Goal: Information Seeking & Learning: Learn about a topic

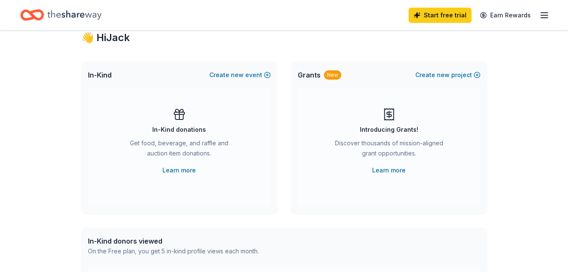
scroll to position [23, 0]
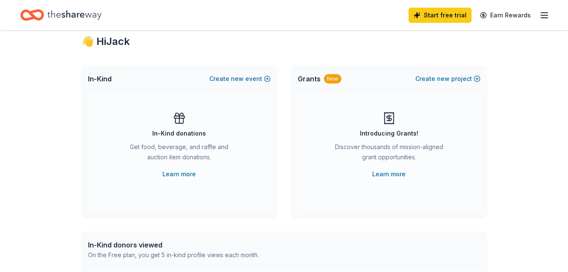
click at [393, 124] on icon at bounding box center [390, 118] width 14 height 14
click at [312, 78] on span "Grants" at bounding box center [309, 79] width 23 height 10
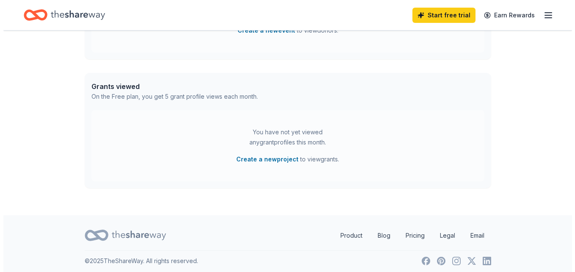
scroll to position [314, 0]
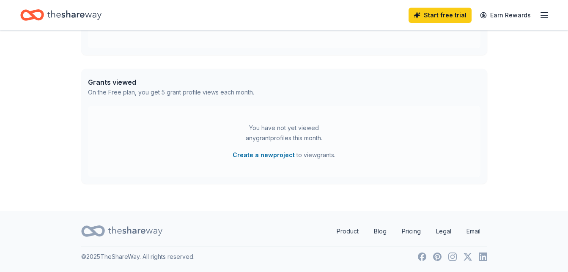
click at [257, 154] on button "Create a new project" at bounding box center [264, 155] width 62 height 10
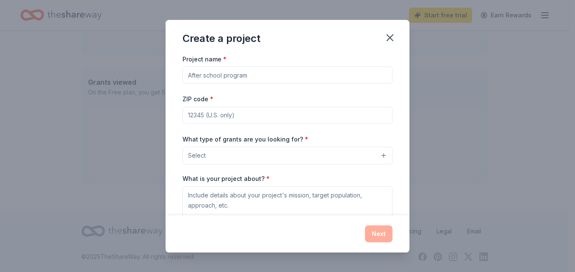
click at [239, 75] on input "Project name *" at bounding box center [287, 74] width 210 height 17
click at [175, 87] on div "Project name * ZIP code * What type of grants are you looking for? * Select Wha…" at bounding box center [287, 134] width 244 height 161
click at [206, 75] on input "Project name *" at bounding box center [287, 74] width 210 height 17
click at [175, 77] on div "Project name * ZIP code * What type of grants are you looking for? * Select Wha…" at bounding box center [287, 134] width 244 height 161
click at [207, 151] on button "Select" at bounding box center [287, 155] width 210 height 18
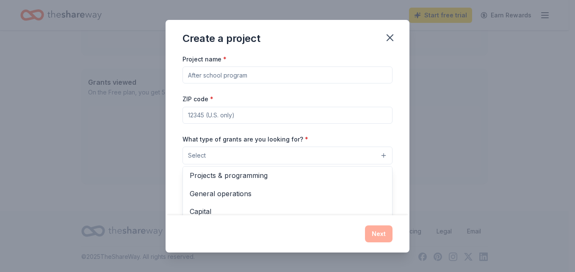
scroll to position [0, 0]
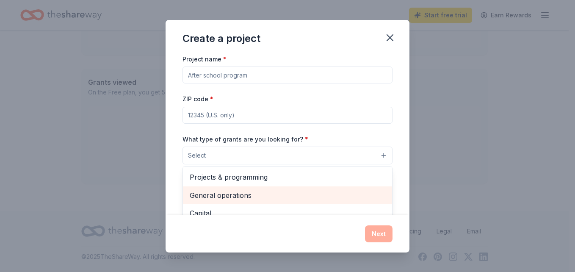
click at [245, 197] on span "General operations" at bounding box center [287, 195] width 195 height 11
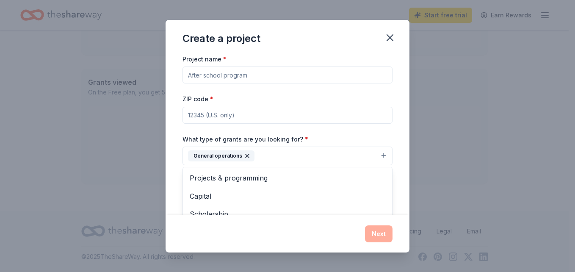
click at [217, 75] on div "Project name * ZIP code * What type of grants are you looking for? * General op…" at bounding box center [287, 170] width 210 height 233
click at [217, 75] on input "Project name *" at bounding box center [287, 74] width 210 height 17
type input "West End Community Center"
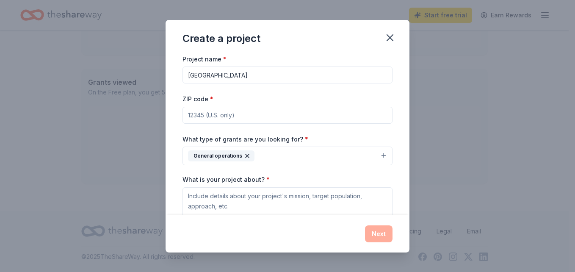
click at [216, 115] on input "ZIP code *" at bounding box center [287, 115] width 210 height 17
type input "02907"
type textarea "Development Staff"
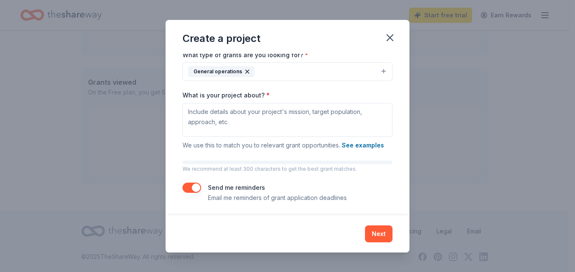
scroll to position [85, 0]
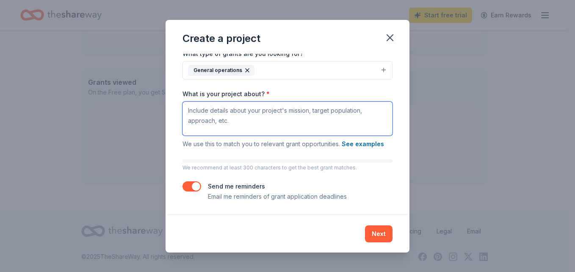
click at [209, 117] on textarea "What is your project about? *" at bounding box center [287, 119] width 210 height 34
paste textarea "The West End Community Center, Inc., (WECC) was founded and incorporated by a g…"
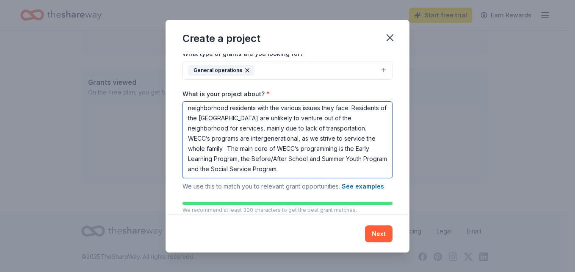
scroll to position [128, 0]
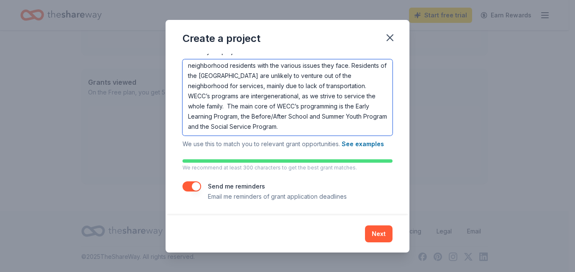
type textarea "The West End Community Center, Inc., (WECC) was founded and incorporated by a g…"
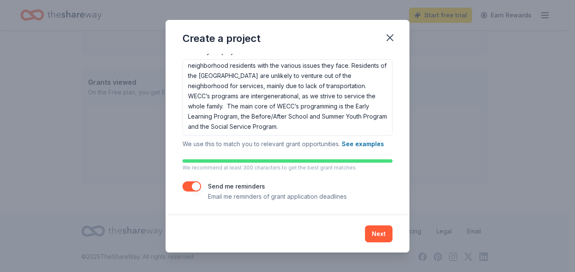
click at [379, 234] on button "Next" at bounding box center [379, 233] width 28 height 17
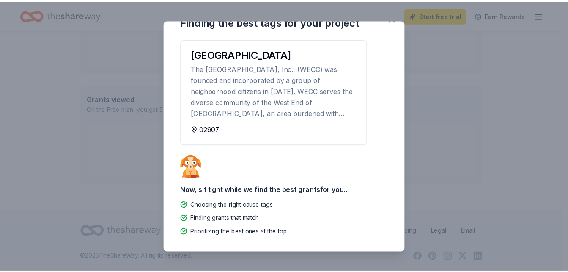
scroll to position [0, 0]
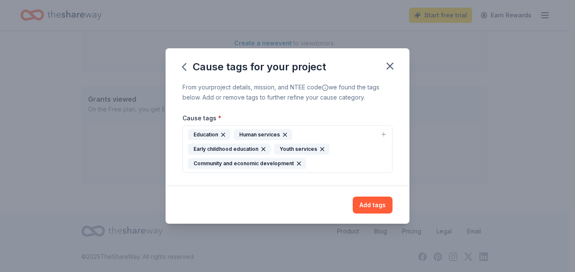
click at [267, 140] on div "Human services" at bounding box center [263, 134] width 58 height 11
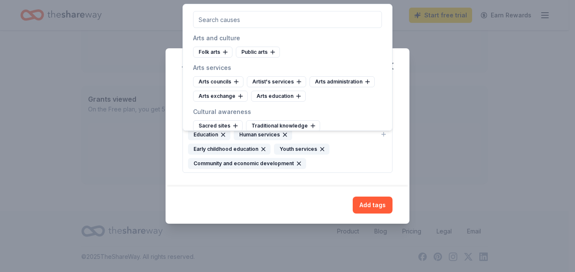
click at [284, 201] on div "Add tags" at bounding box center [287, 204] width 210 height 17
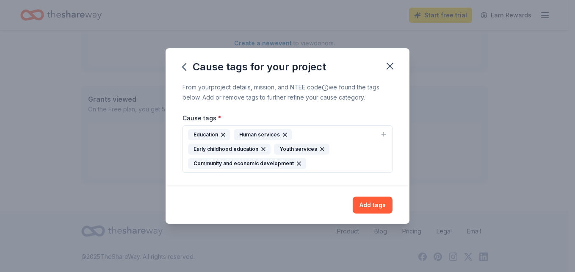
click at [372, 201] on button "Add tags" at bounding box center [372, 204] width 40 height 17
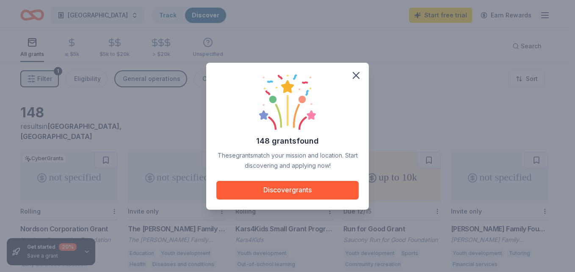
click at [281, 190] on button "Discover grants" at bounding box center [287, 190] width 142 height 19
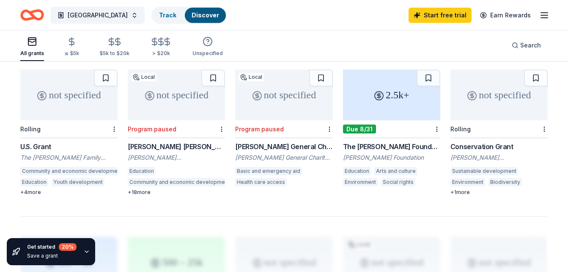
scroll to position [501, 0]
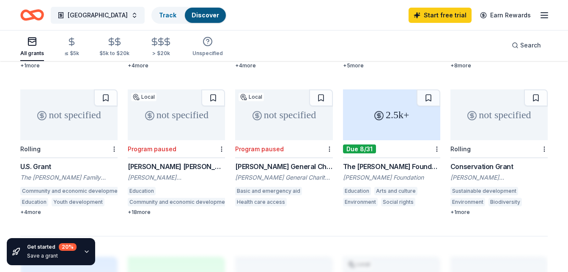
click at [415, 161] on div "The Nora Roberts Foundation Grant" at bounding box center [391, 166] width 97 height 10
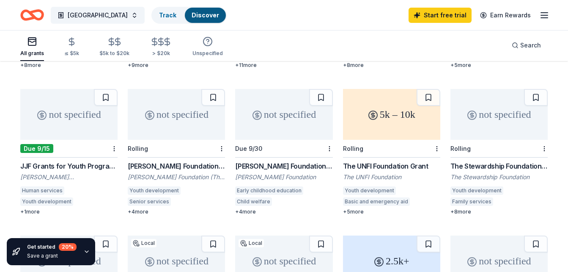
scroll to position [349, 0]
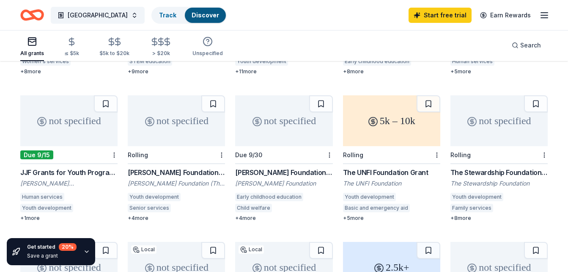
click at [85, 167] on div "JJF Grants for Youth Programs" at bounding box center [68, 172] width 97 height 10
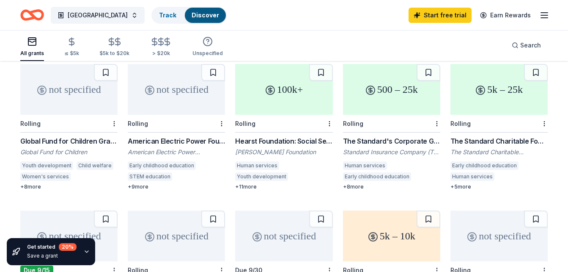
scroll to position [234, 0]
click at [303, 136] on div "Hearst Foundation: Social Service Grant" at bounding box center [283, 141] width 97 height 10
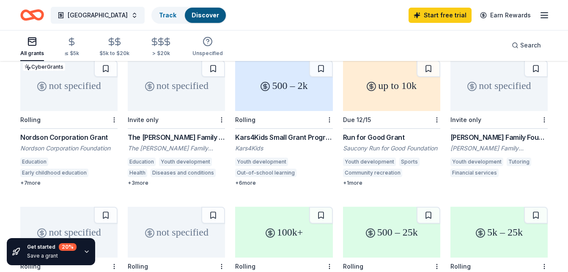
scroll to position [91, 0]
click at [308, 132] on div "Kars4Kids Small Grant Program" at bounding box center [283, 137] width 97 height 10
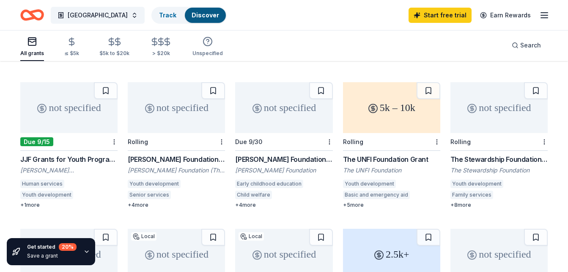
scroll to position [363, 0]
click at [310, 112] on div "not specified" at bounding box center [283, 107] width 97 height 51
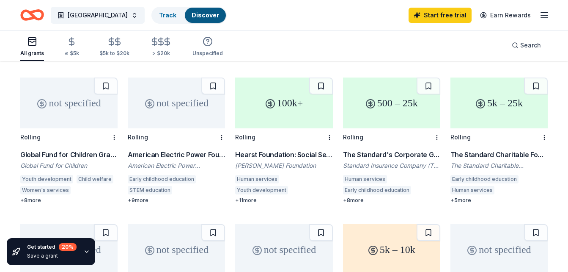
scroll to position [220, 0]
click at [189, 150] on div "American Electric Power Foundation Grants" at bounding box center [176, 155] width 97 height 10
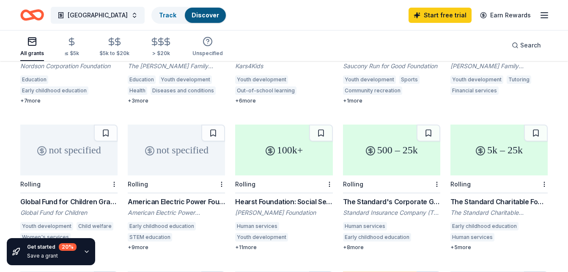
scroll to position [170, 0]
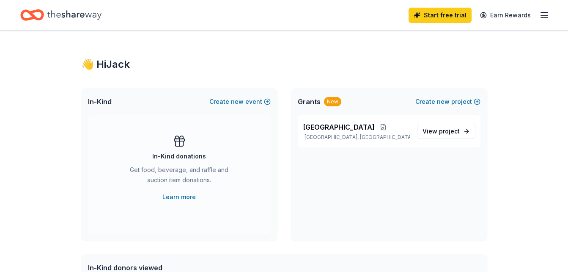
click at [97, 103] on span "In-Kind" at bounding box center [100, 101] width 24 height 10
click at [182, 195] on link "Learn more" at bounding box center [178, 197] width 33 height 10
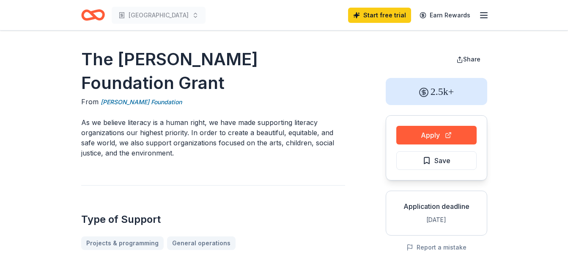
click at [426, 132] on button "Apply" at bounding box center [436, 135] width 80 height 19
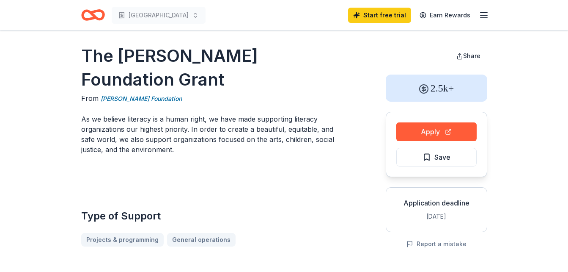
scroll to position [3, 0]
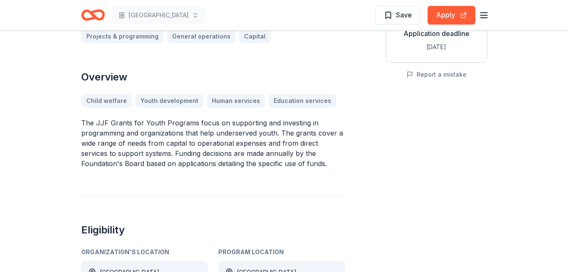
scroll to position [173, 0]
click at [239, 171] on div "JJF Grants for Youth Programs From James Joseph Ford Foundation To create and s…" at bounding box center [213, 107] width 264 height 467
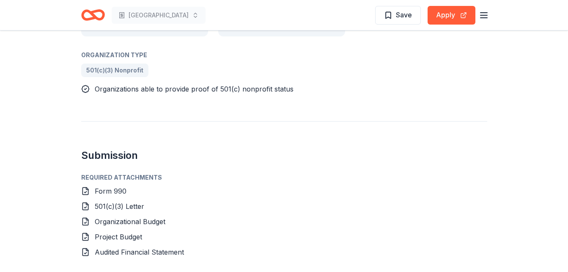
scroll to position [419, 0]
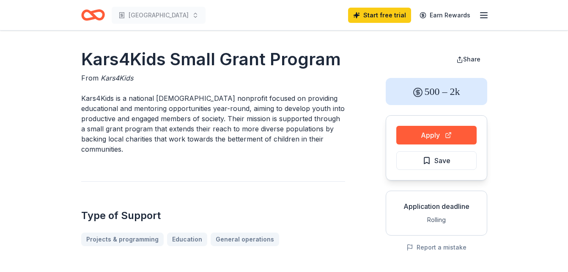
click at [410, 133] on button "Apply" at bounding box center [436, 135] width 80 height 19
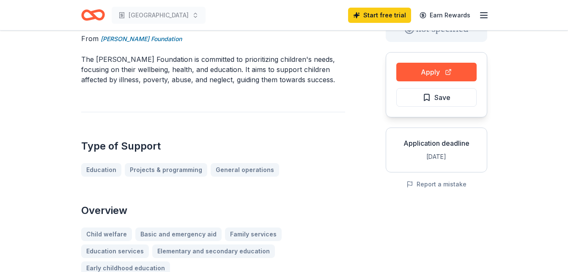
scroll to position [64, 0]
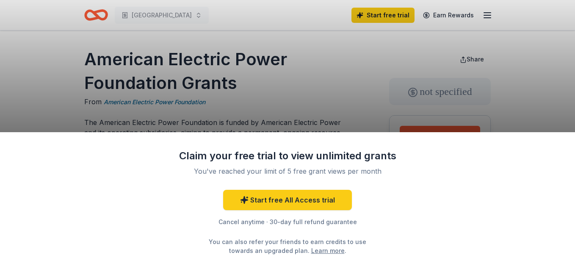
click at [314, 99] on div "Claim your free trial to view unlimited grants You've reached your limit of 5 f…" at bounding box center [287, 136] width 575 height 272
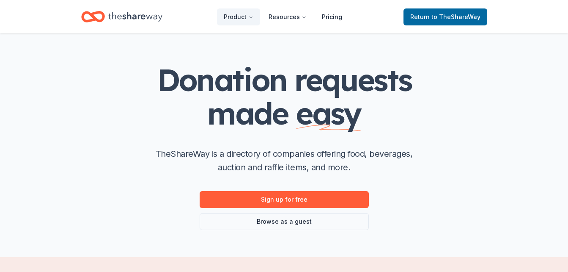
scroll to position [22, 0]
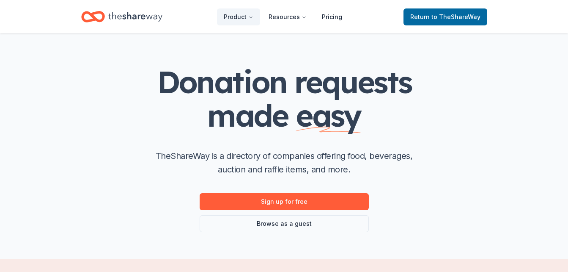
click at [286, 225] on link "Browse as a guest" at bounding box center [284, 223] width 169 height 17
click at [283, 226] on link "Browse as a guest" at bounding box center [284, 223] width 169 height 17
